Goal: Navigation & Orientation: Find specific page/section

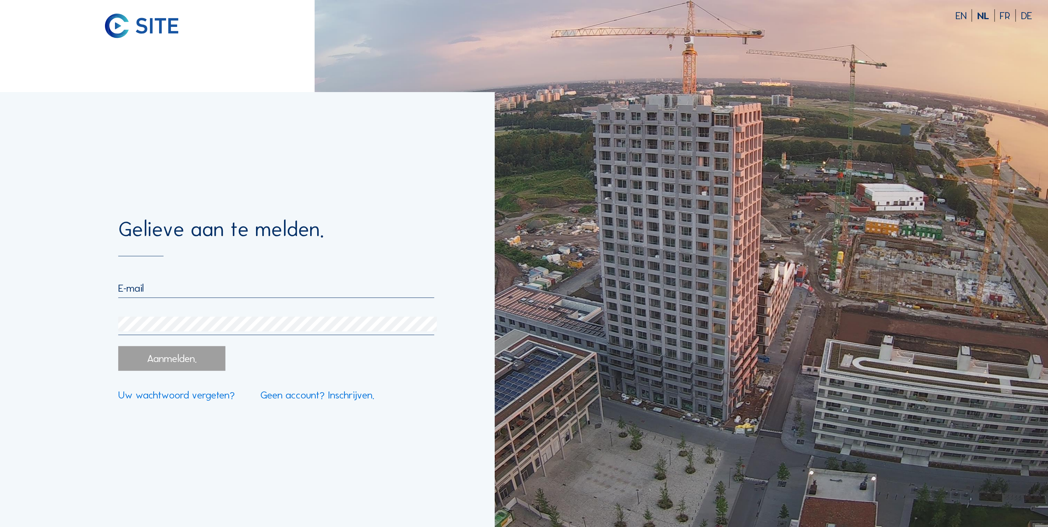
type input "[EMAIL_ADDRESS][DOMAIN_NAME]"
click at [204, 361] on div "Aanmelden." at bounding box center [171, 358] width 107 height 25
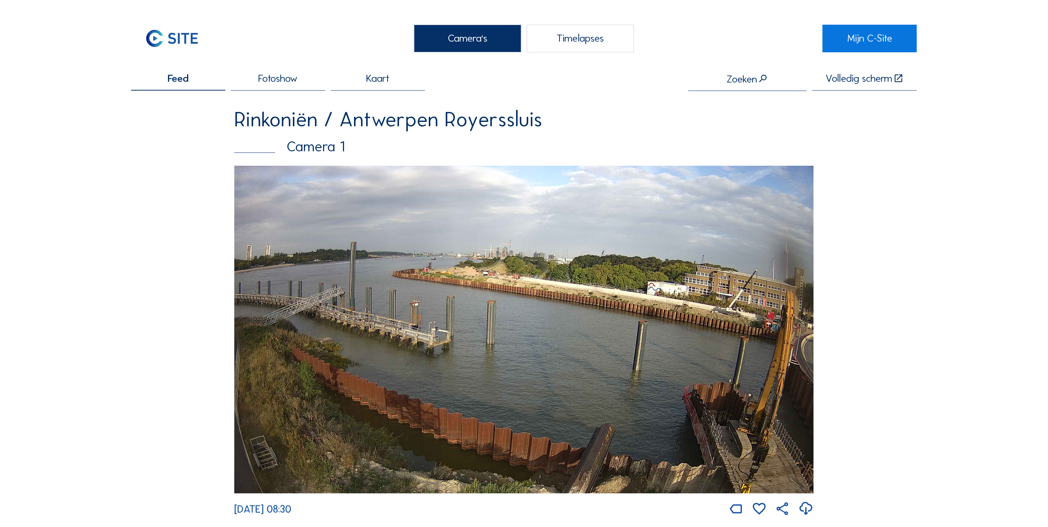
click at [482, 328] on img at bounding box center [523, 330] width 579 height 328
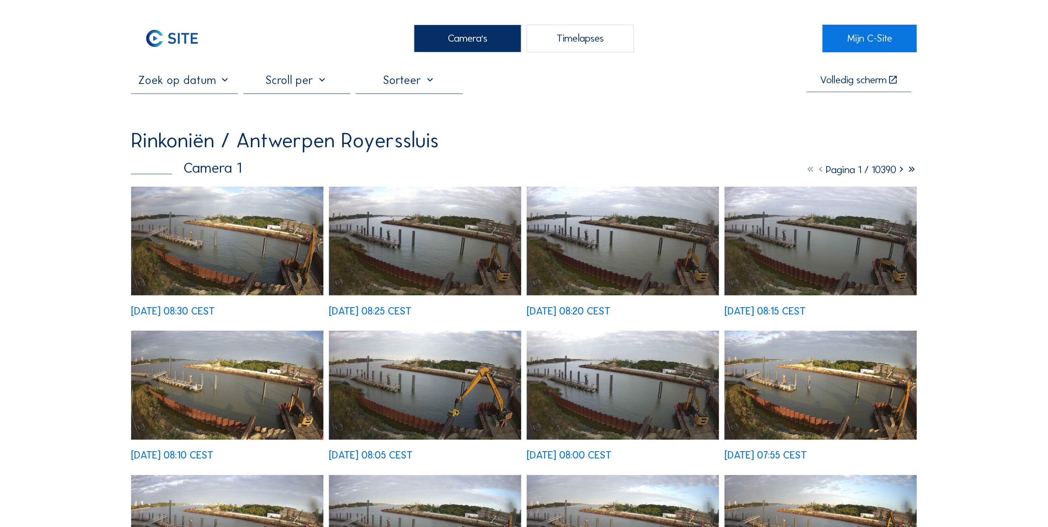
click at [306, 270] on img at bounding box center [227, 241] width 192 height 109
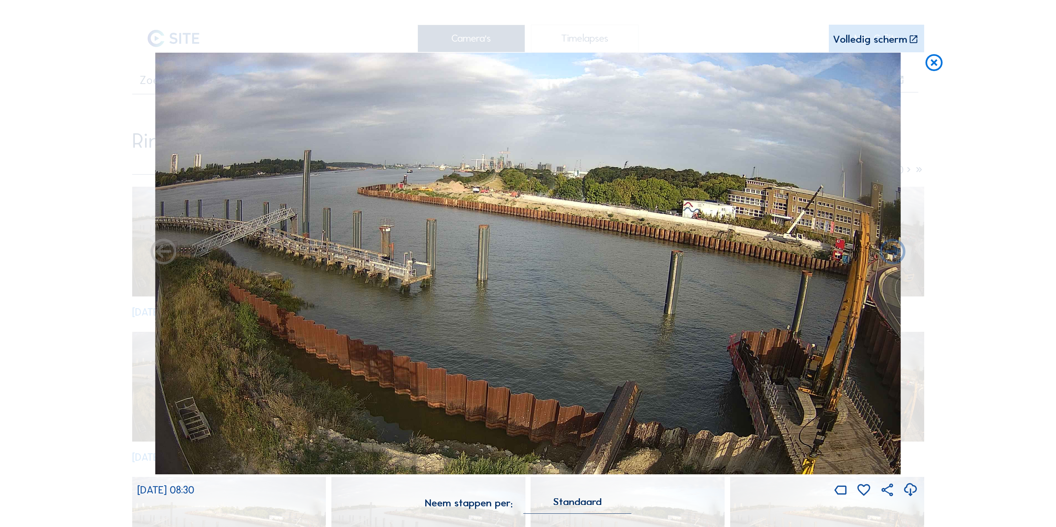
drag, startPoint x: 747, startPoint y: 288, endPoint x: 735, endPoint y: 292, distance: 12.7
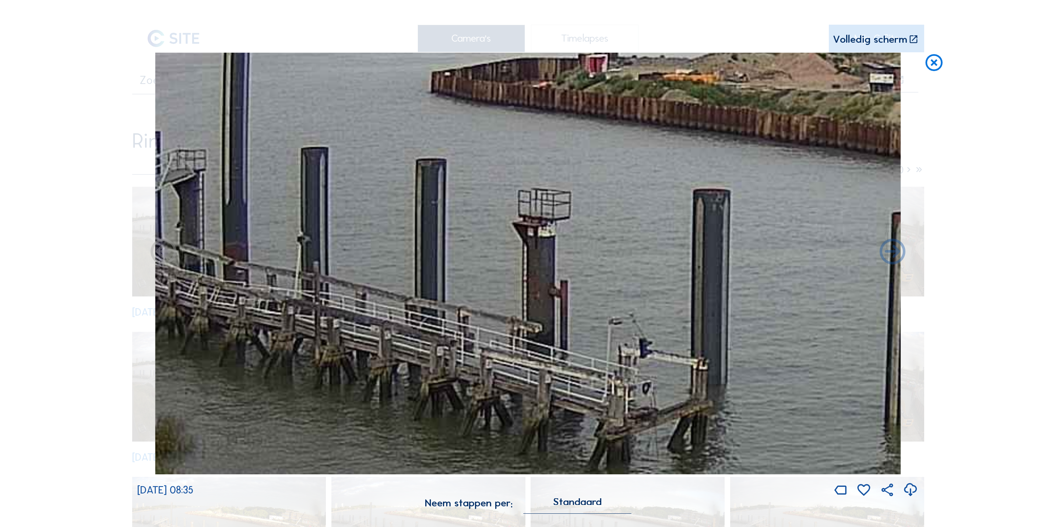
drag, startPoint x: 403, startPoint y: 241, endPoint x: 604, endPoint y: 272, distance: 203.4
click at [604, 272] on img at bounding box center [527, 264] width 745 height 422
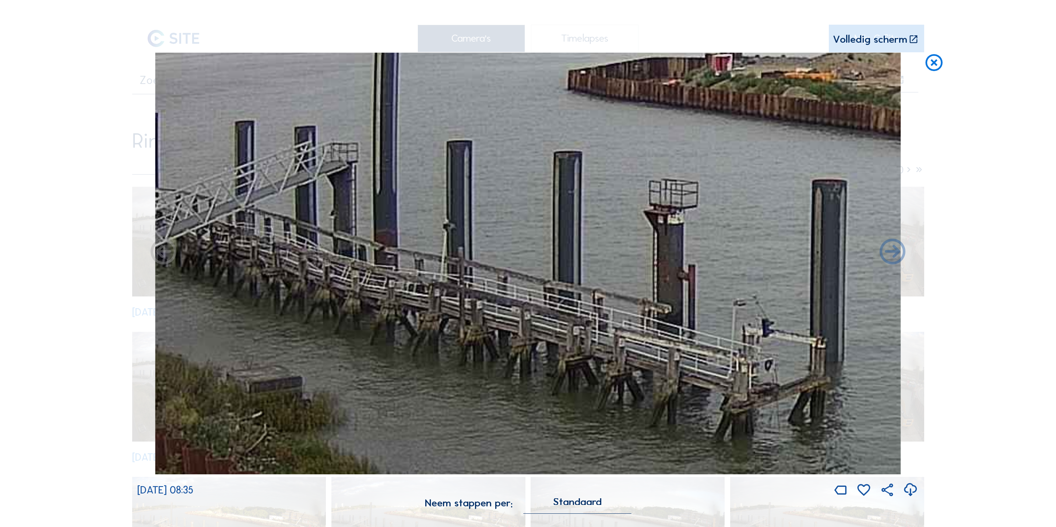
drag, startPoint x: 574, startPoint y: 292, endPoint x: 694, endPoint y: 279, distance: 121.0
click at [694, 279] on img at bounding box center [527, 264] width 745 height 422
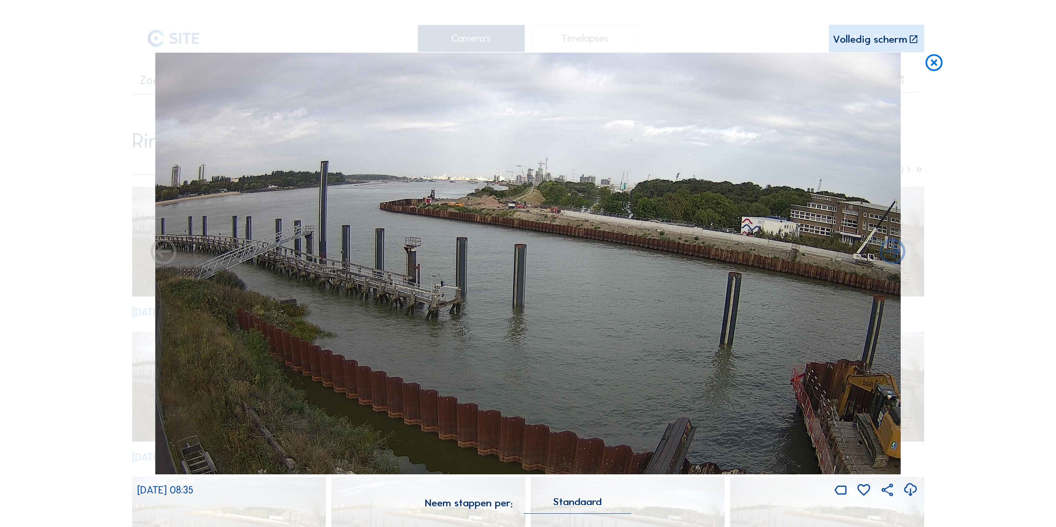
click at [813, 291] on img at bounding box center [527, 264] width 745 height 422
